Goal: Task Accomplishment & Management: Manage account settings

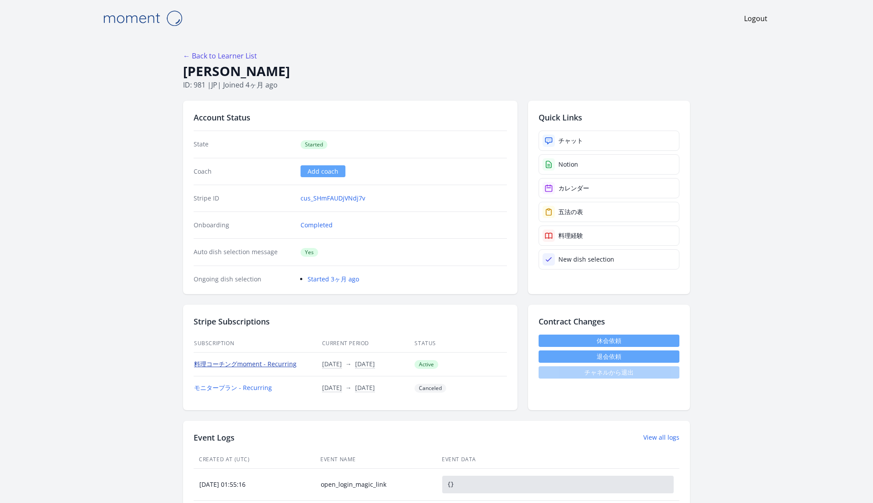
click at [259, 365] on link "料理コーチングmoment - Recurring" at bounding box center [245, 364] width 103 height 8
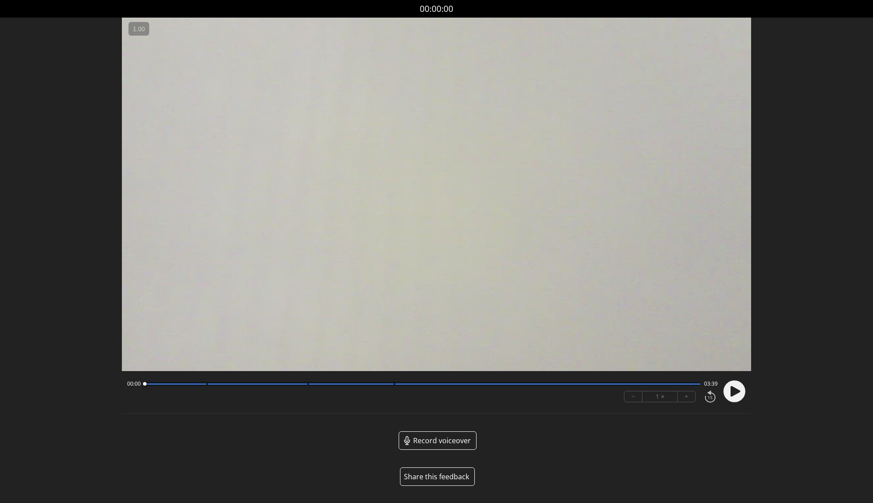
click at [738, 390] on icon at bounding box center [736, 391] width 10 height 11
click at [687, 396] on button "+" at bounding box center [687, 397] width 18 height 11
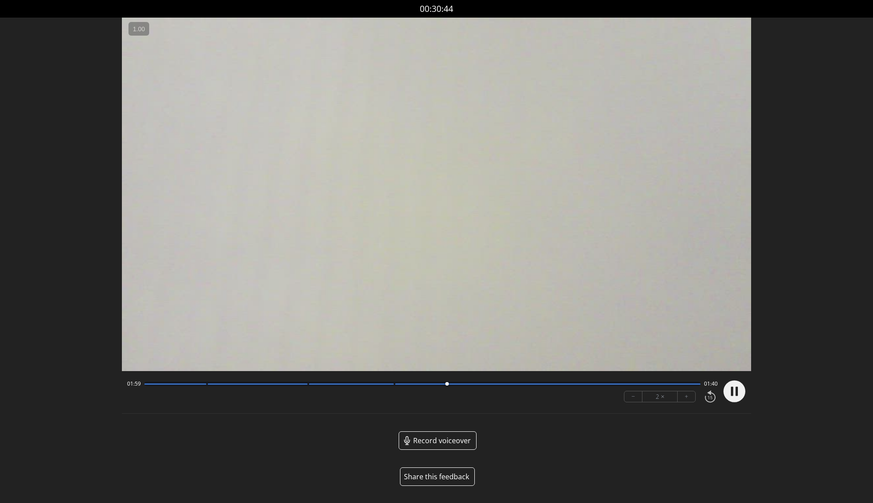
click at [738, 392] on circle at bounding box center [734, 392] width 22 height 22
